Goal: Find specific page/section: Find specific page/section

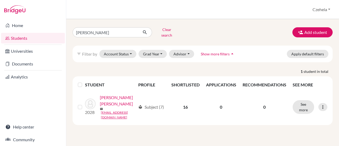
click at [109, 30] on input "[PERSON_NAME]" at bounding box center [106, 32] width 66 height 10
type input "[PERSON_NAME]"
click button "submit" at bounding box center [145, 32] width 14 height 10
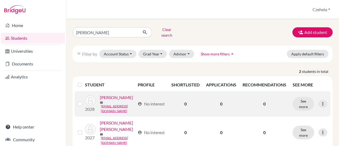
scroll to position [25, 0]
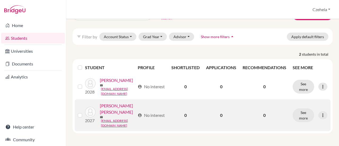
click at [113, 115] on link "[PERSON_NAME] [PERSON_NAME]" at bounding box center [117, 108] width 35 height 13
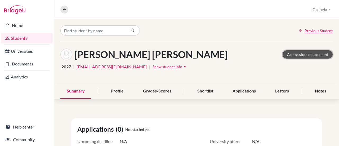
click at [294, 56] on link "Access student's account" at bounding box center [307, 54] width 50 height 8
